Goal: Task Accomplishment & Management: Manage account settings

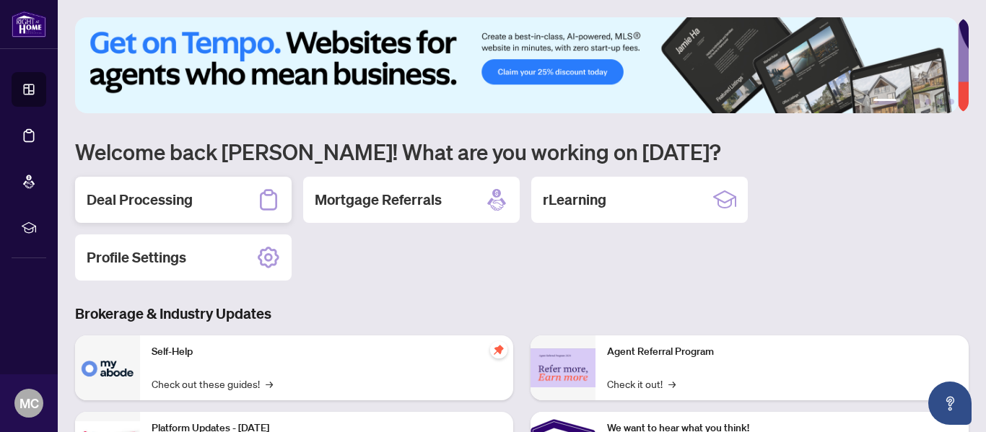
click at [128, 195] on h2 "Deal Processing" at bounding box center [140, 200] width 106 height 20
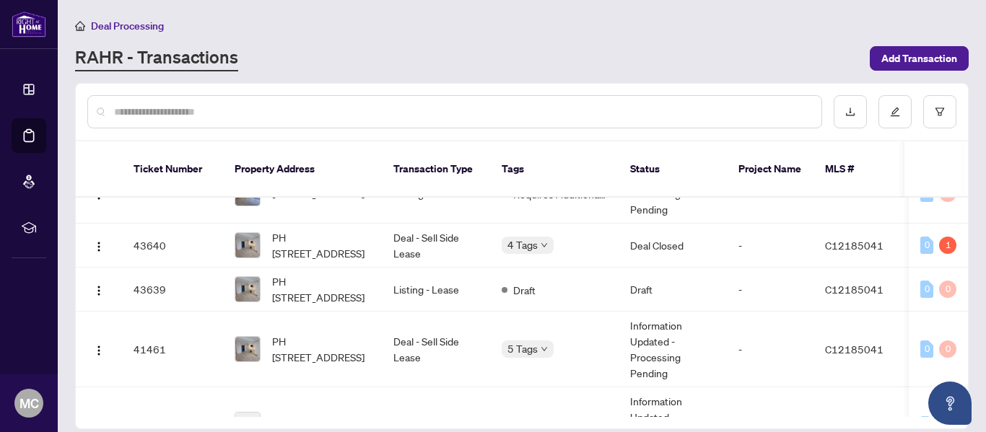
scroll to position [88, 0]
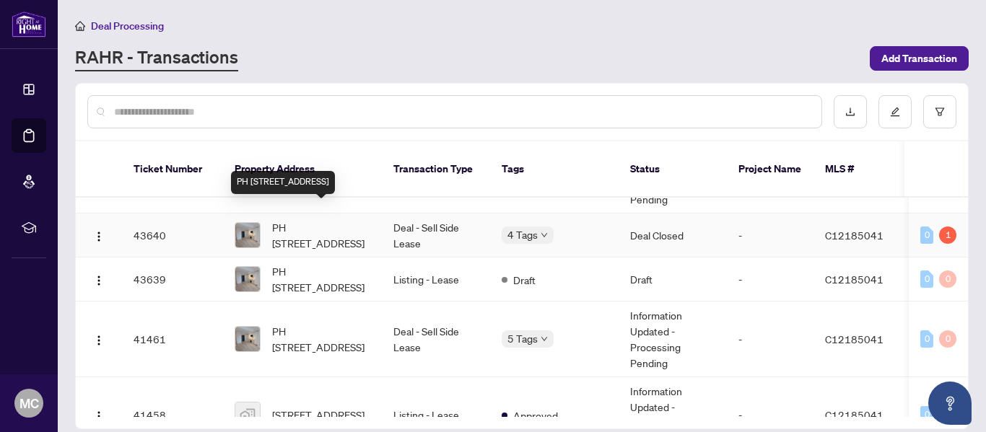
click at [339, 219] on span "PH [STREET_ADDRESS]" at bounding box center [321, 235] width 98 height 32
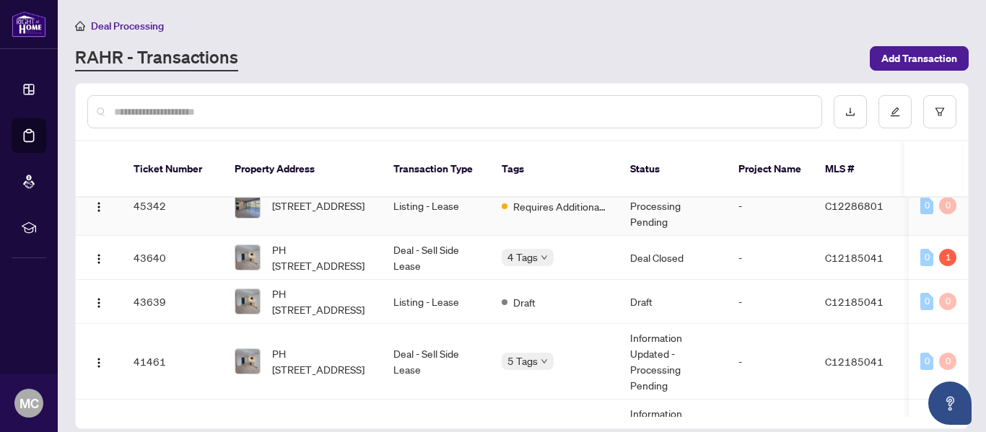
scroll to position [69, 0]
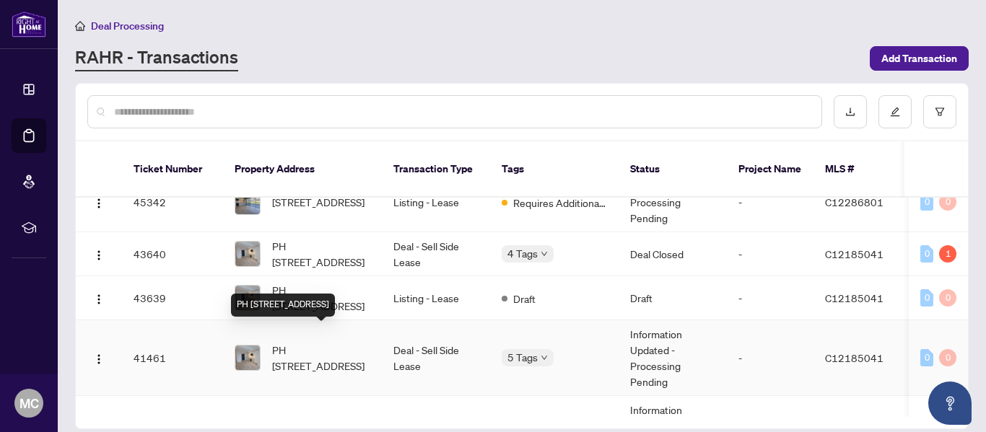
click at [287, 342] on span "PH [STREET_ADDRESS]" at bounding box center [321, 358] width 98 height 32
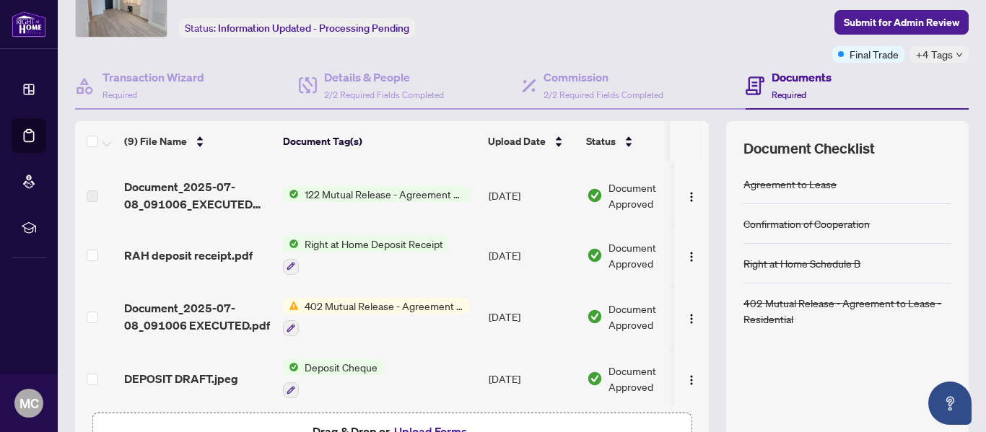
scroll to position [58, 0]
click at [372, 193] on span "122 Mutual Release - Agreement of Purchase and Sale" at bounding box center [384, 193] width 171 height 16
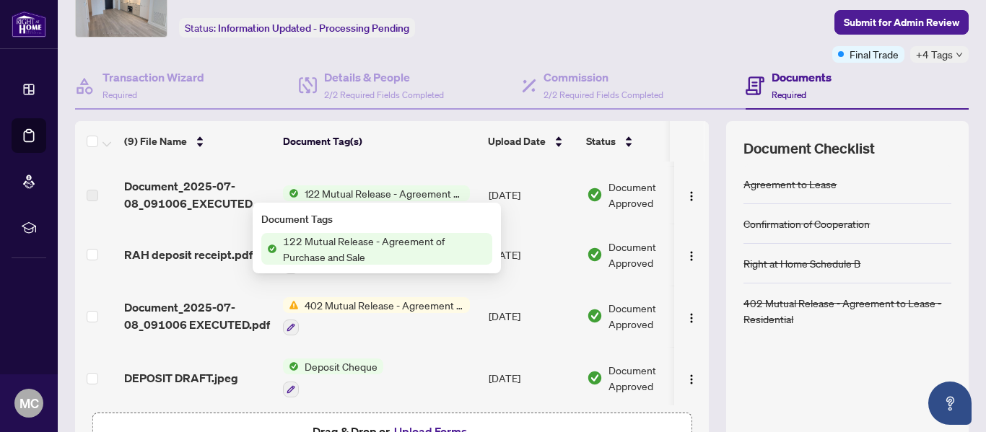
click at [365, 238] on span "122 Mutual Release - Agreement of Purchase and Sale" at bounding box center [384, 249] width 215 height 32
click at [442, 239] on span "122 Mutual Release - Agreement of Purchase and Sale" at bounding box center [384, 249] width 215 height 32
click at [621, 191] on span "Document Approved" at bounding box center [652, 195] width 89 height 32
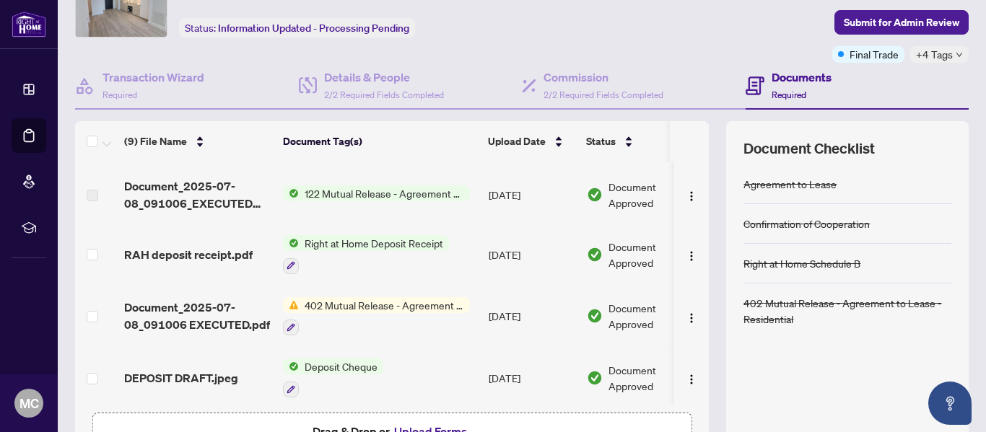
click at [791, 79] on h4 "Documents" at bounding box center [801, 77] width 60 height 17
click at [807, 307] on div "402 Mutual Release - Agreement to Lease - Residential" at bounding box center [847, 311] width 208 height 32
click at [685, 255] on img "button" at bounding box center [691, 256] width 12 height 12
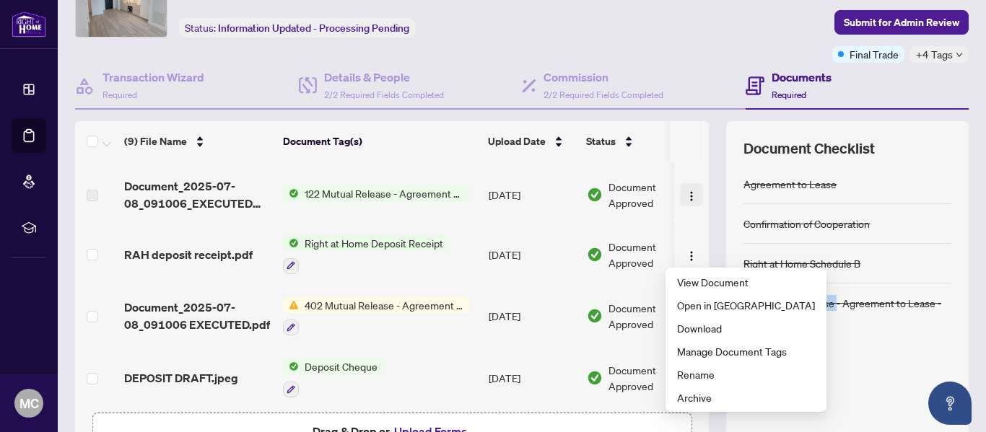
click at [685, 187] on span "button" at bounding box center [691, 195] width 12 height 16
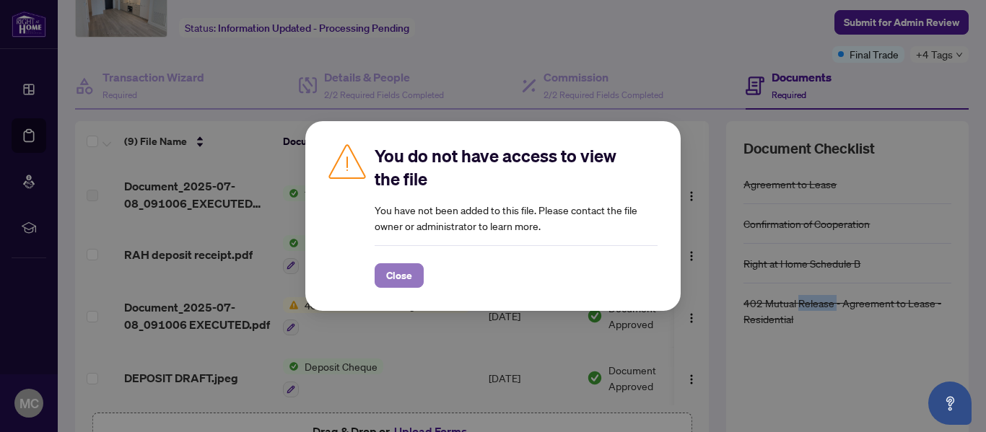
click at [383, 267] on button "Close" at bounding box center [398, 275] width 49 height 25
